Goal: Information Seeking & Learning: Find specific fact

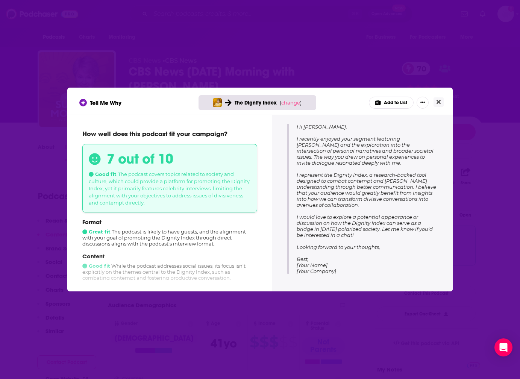
scroll to position [112, 0]
click at [435, 100] on button "Close" at bounding box center [439, 101] width 10 height 9
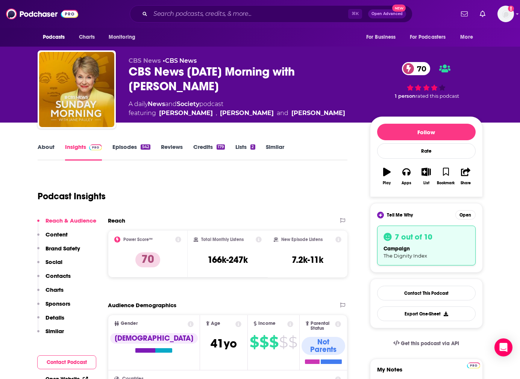
scroll to position [0, 0]
click at [275, 13] on input "Search podcasts, credits, & more..." at bounding box center [249, 14] width 198 height 12
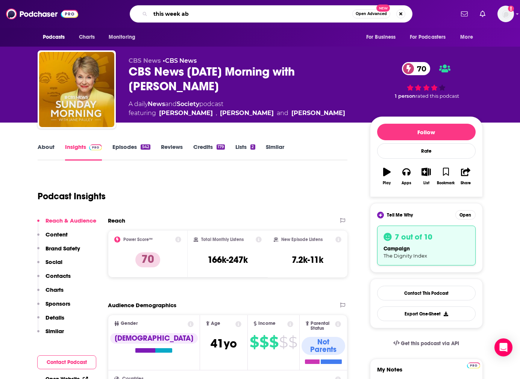
type input "this week abc"
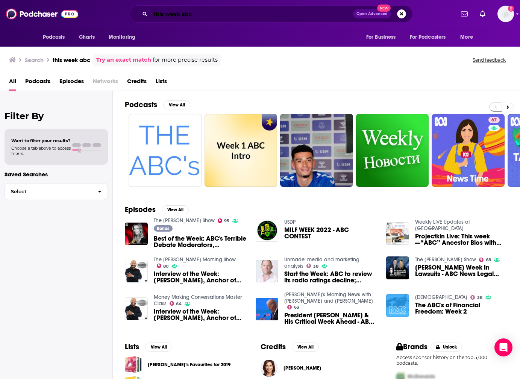
click at [242, 17] on input "this week abc" at bounding box center [251, 14] width 203 height 12
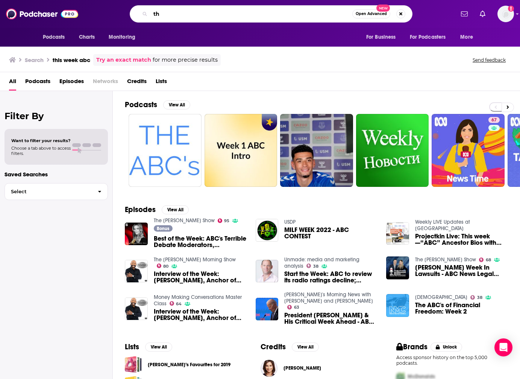
type input "t"
type input "[PERSON_NAME]"
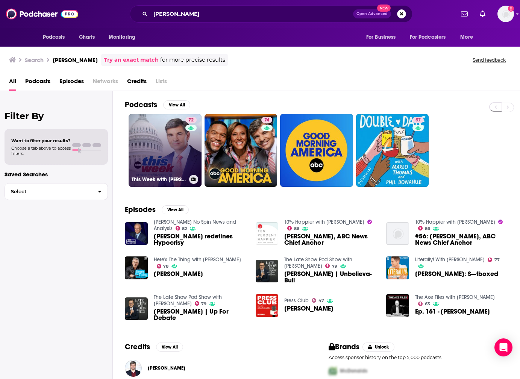
click at [170, 140] on link "72 This Week with [PERSON_NAME]" at bounding box center [165, 150] width 73 height 73
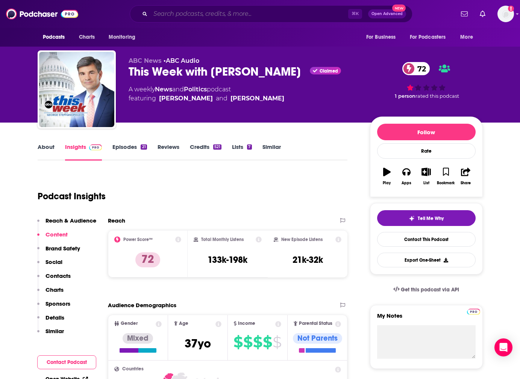
click at [269, 14] on input "Search podcasts, credits, & more..." at bounding box center [249, 14] width 198 height 12
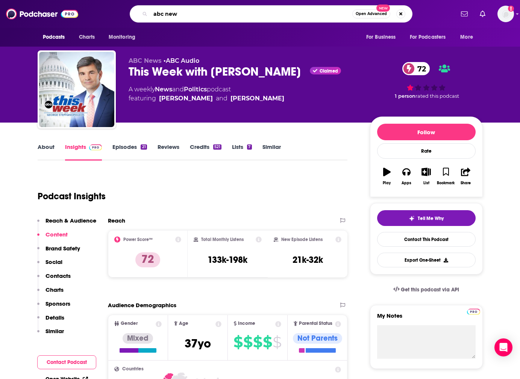
type input "abc news"
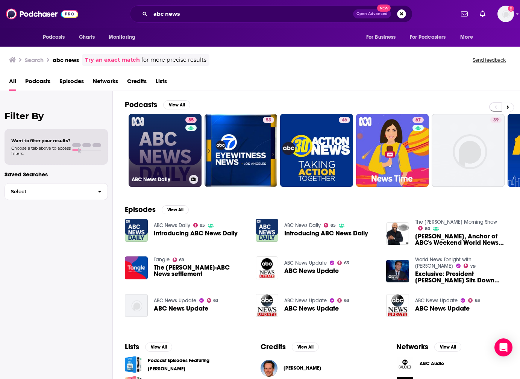
click at [165, 141] on link "85 ABC News Daily" at bounding box center [165, 150] width 73 height 73
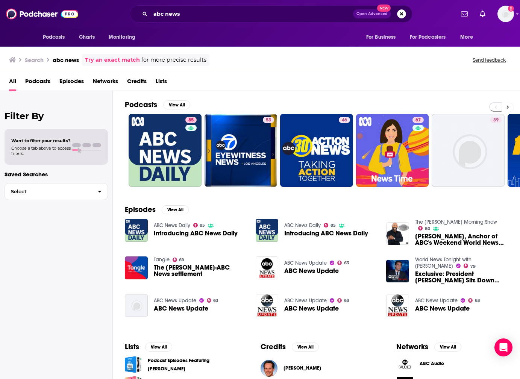
click at [509, 108] on button at bounding box center [508, 107] width 12 height 9
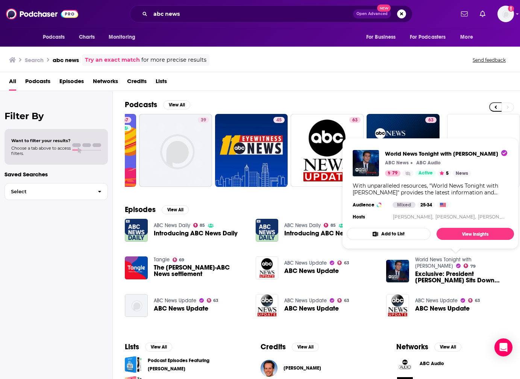
click at [446, 260] on link "World News Tonight with [PERSON_NAME]" at bounding box center [443, 263] width 56 height 13
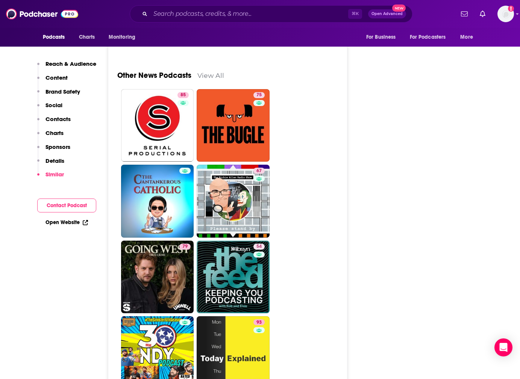
scroll to position [2822, 0]
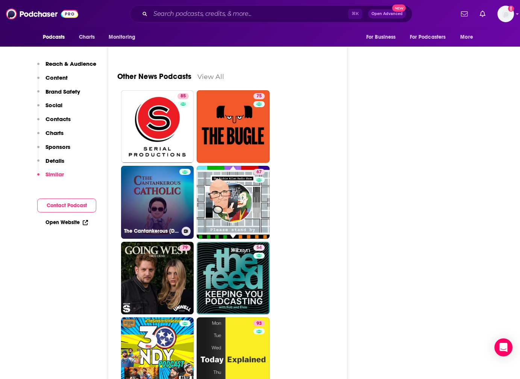
click at [152, 166] on link "The Cantankerous [DEMOGRAPHIC_DATA]" at bounding box center [157, 202] width 73 height 73
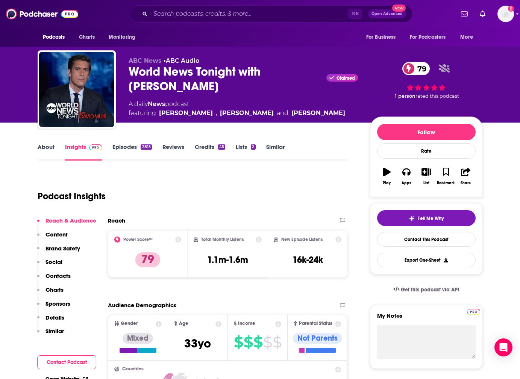
type input "[URL][DOMAIN_NAME][PERSON_NAME]"
